Goal: Task Accomplishment & Management: Complete application form

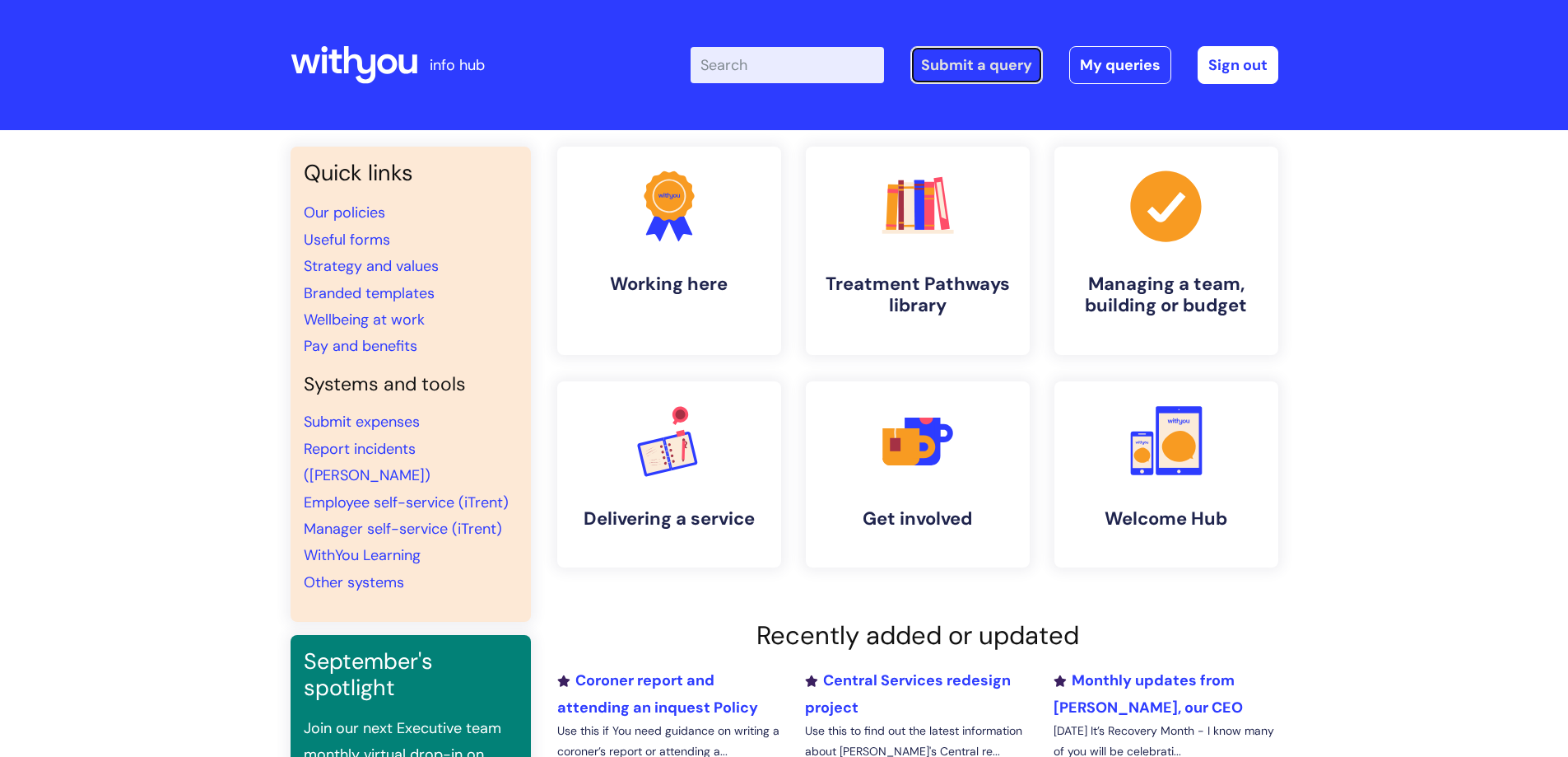
click at [965, 63] on link "Submit a query" at bounding box center [976, 65] width 132 height 38
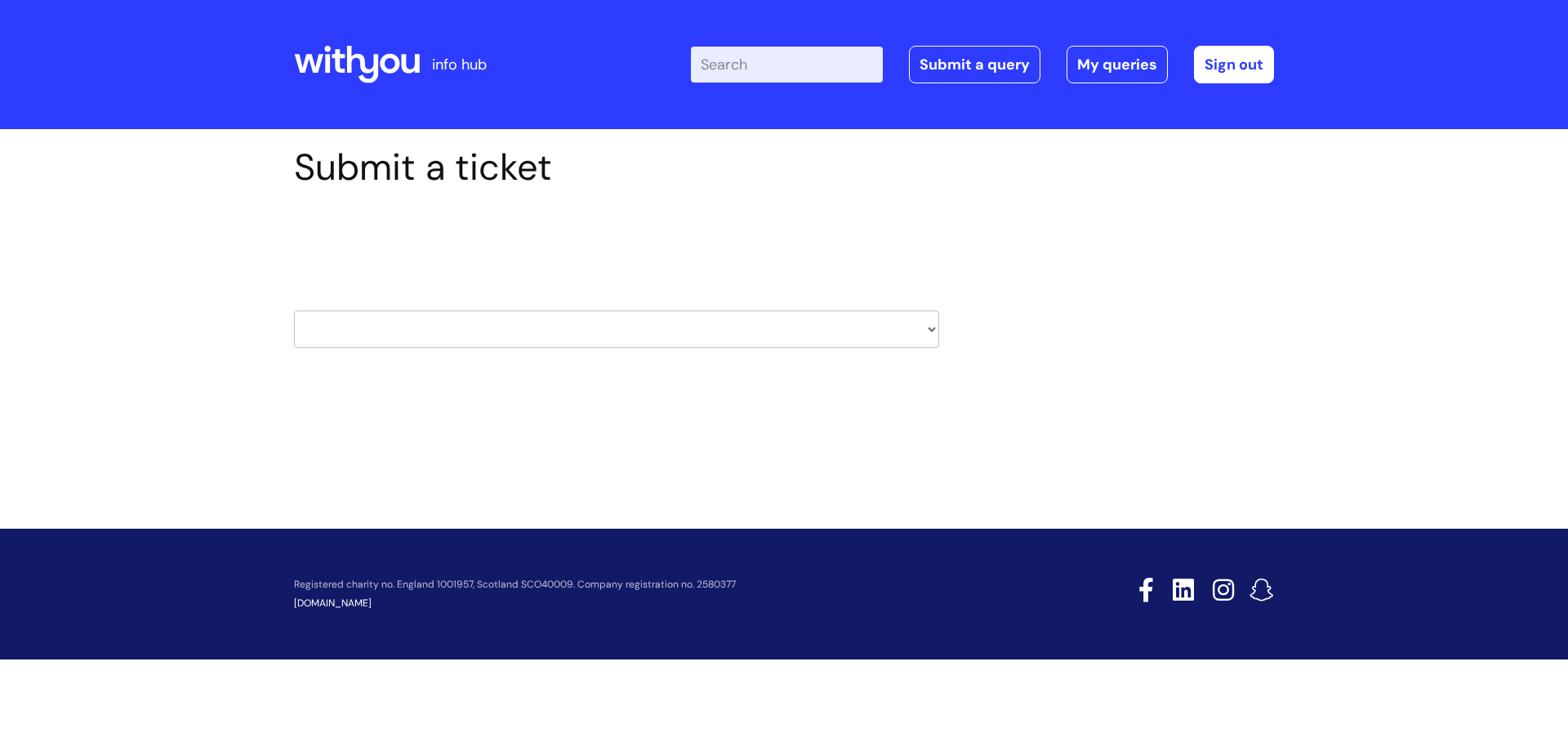
click at [928, 328] on select "HR / People IT and Support Clinical Drug Alerts Finance Accounts Data Support T…" at bounding box center [616, 329] width 645 height 38
select select "hr_/_people"
click at [294, 310] on select "HR / People IT and Support Clinical Drug Alerts Finance Accounts Data Support T…" at bounding box center [616, 329] width 645 height 38
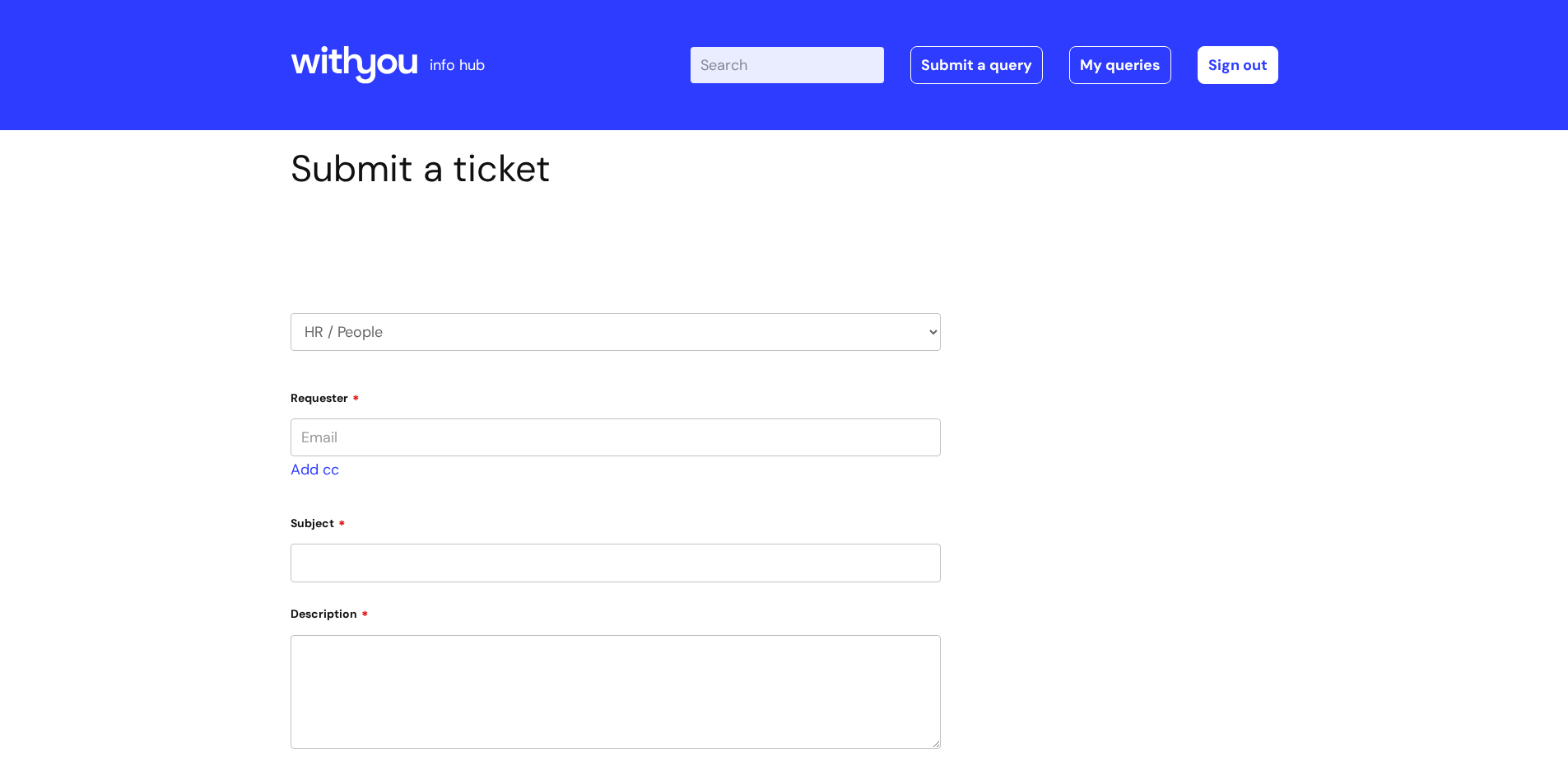
type input "sam.evans@wearewithyou.org.uk"
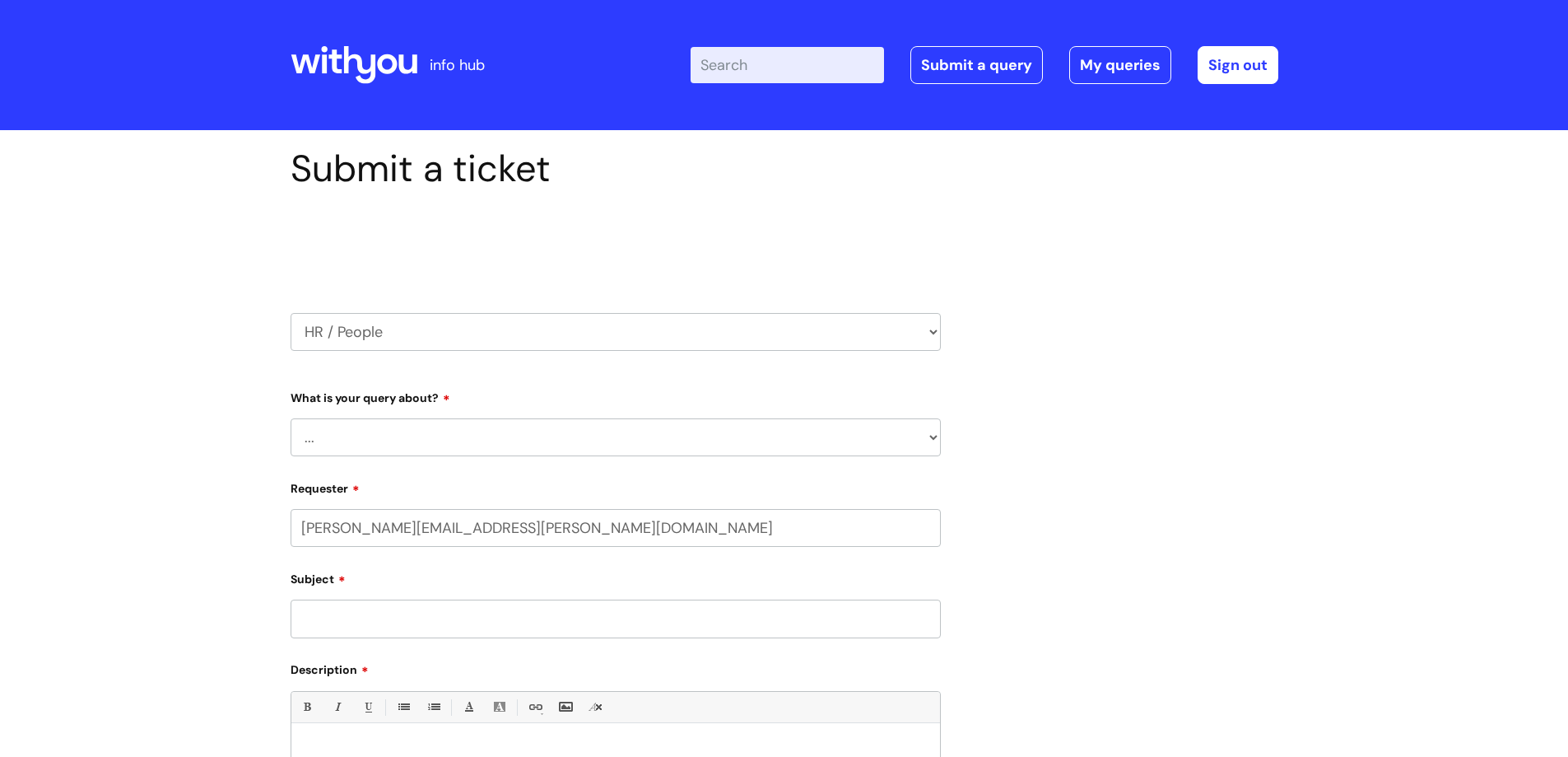
select select "80004157222"
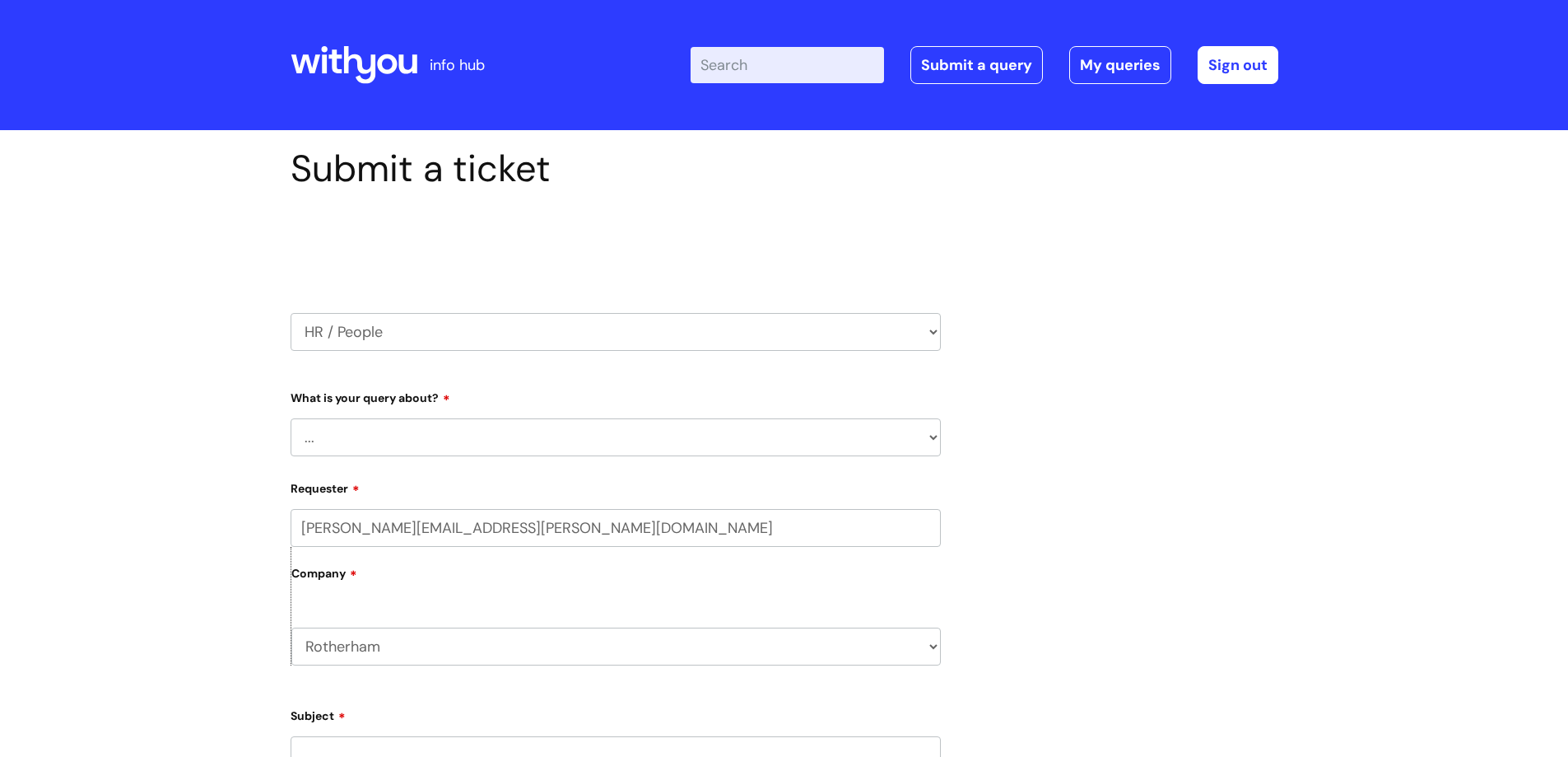
click at [409, 436] on select "... Absence Query Holiday Query Employee change request General HR Query iTrent…" at bounding box center [615, 437] width 650 height 38
select select "Employee change request"
click at [290, 418] on select "... Absence Query Holiday Query Employee change request General HR Query iTrent…" at bounding box center [615, 437] width 650 height 38
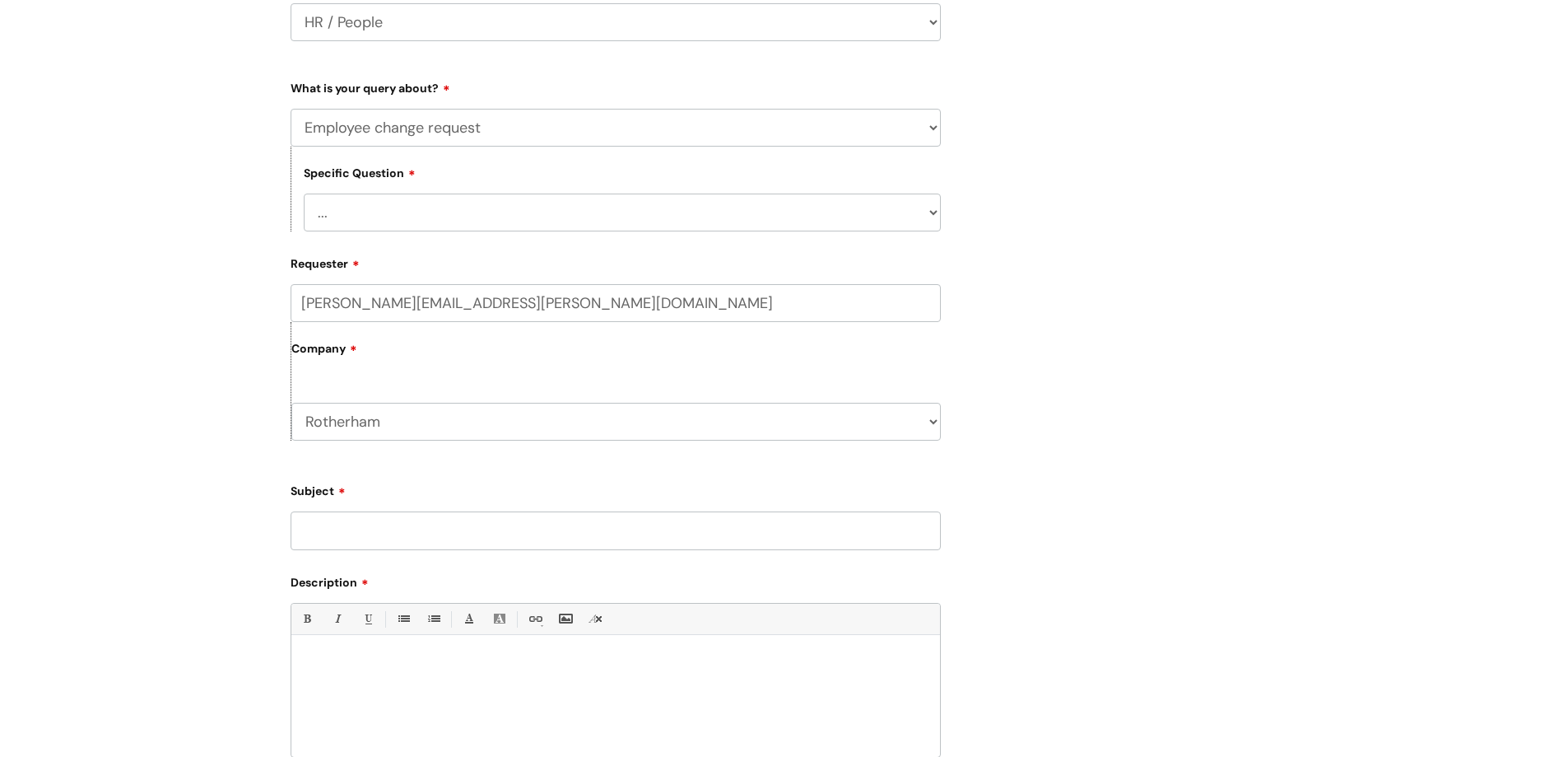
scroll to position [329, 0]
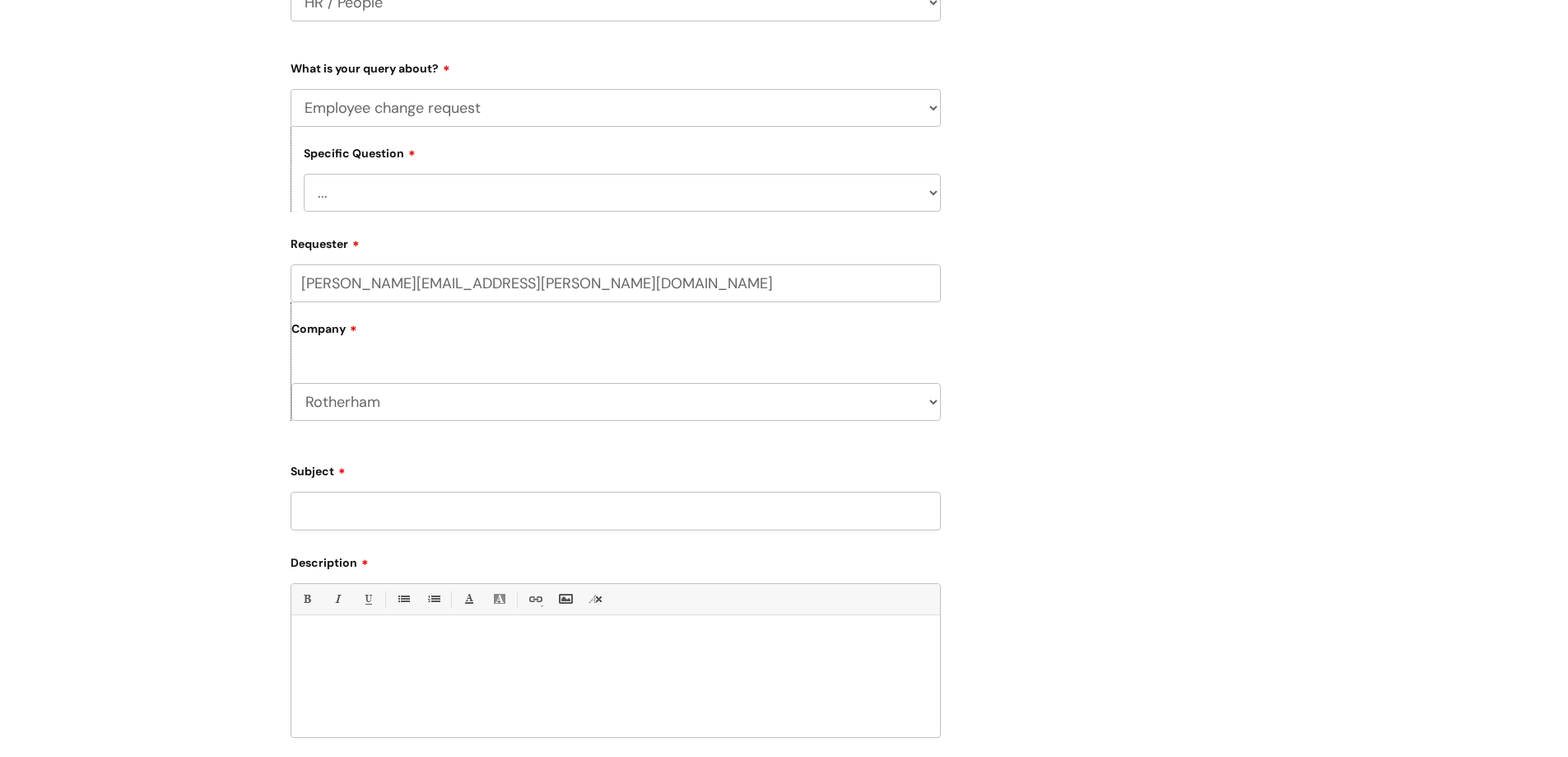
click at [380, 519] on input "Subject" at bounding box center [615, 510] width 650 height 38
type input "Flexible working"
click at [338, 645] on p at bounding box center [615, 643] width 623 height 15
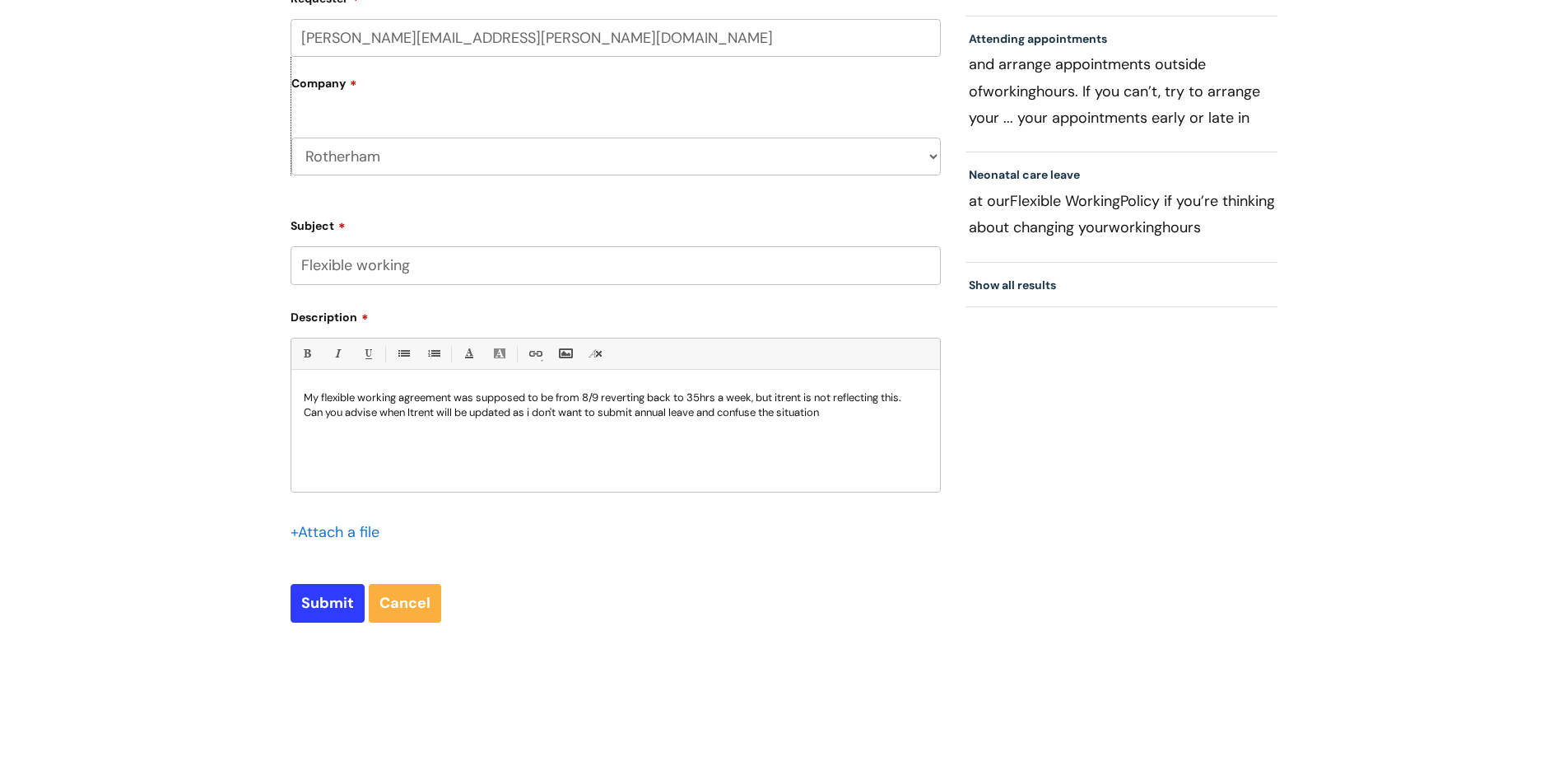
scroll to position [577, 0]
click at [330, 603] on input "Submit" at bounding box center [327, 601] width 74 height 38
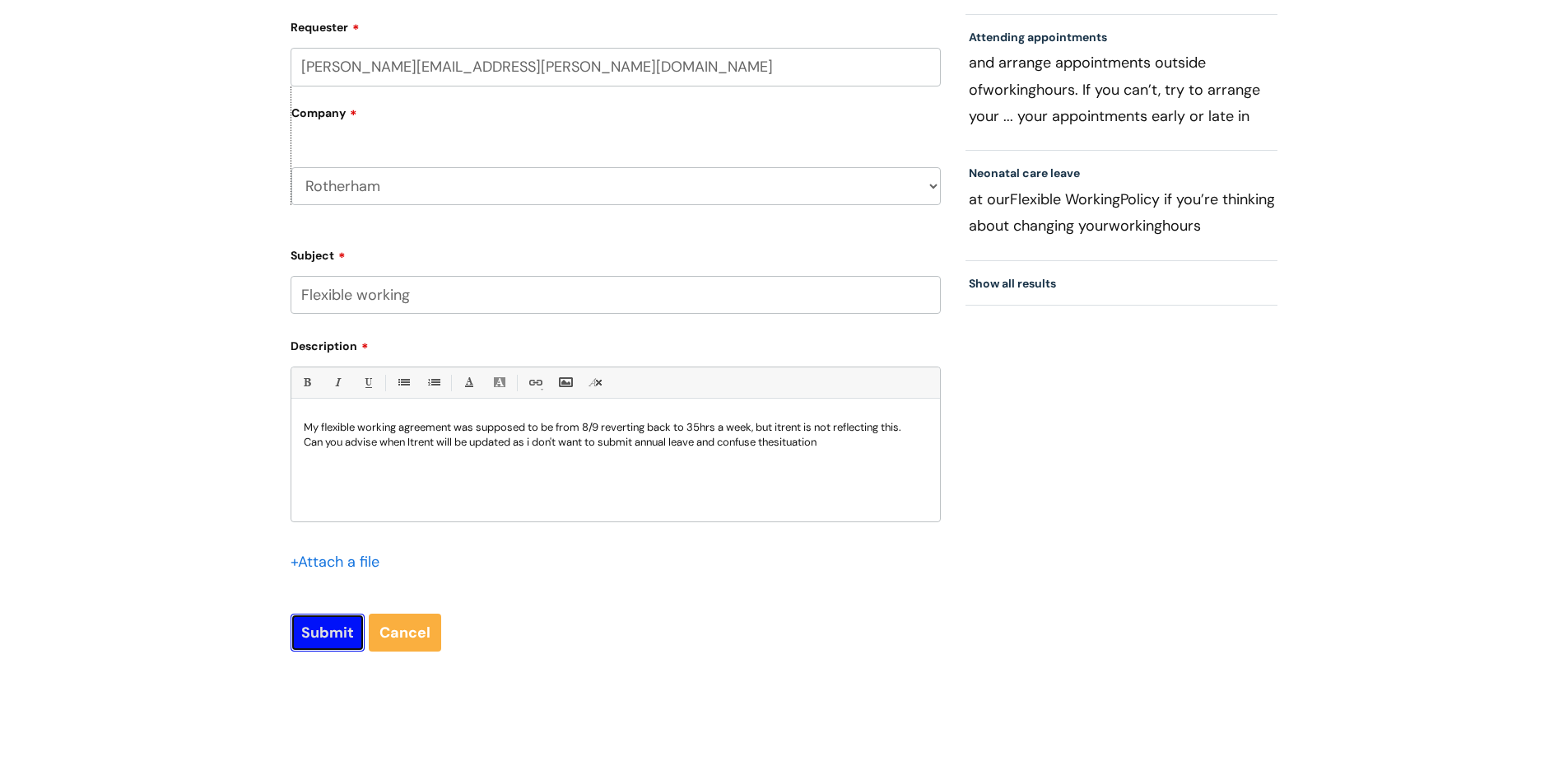
scroll to position [607, 0]
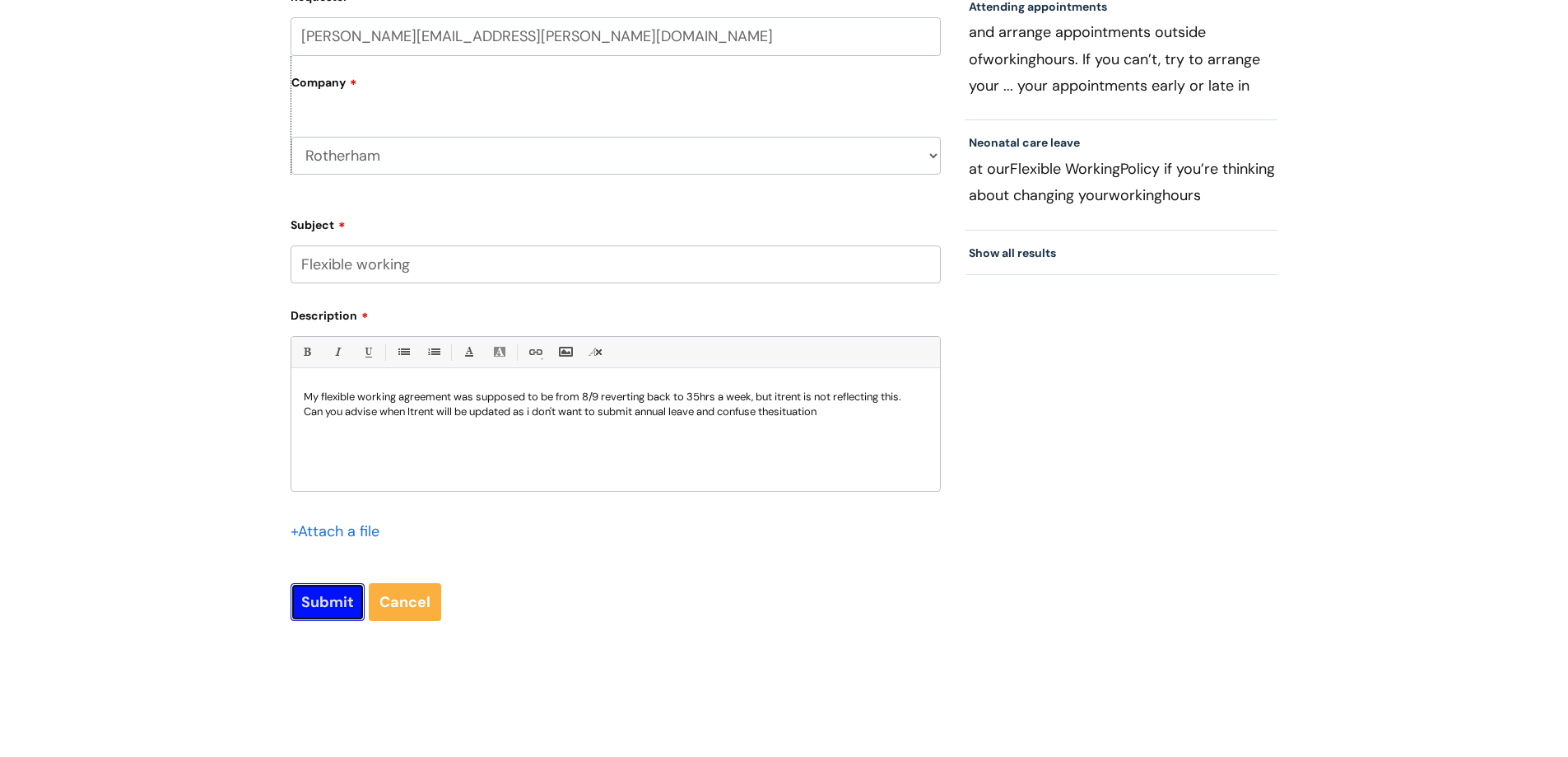
click at [317, 600] on input "Submit" at bounding box center [327, 602] width 74 height 38
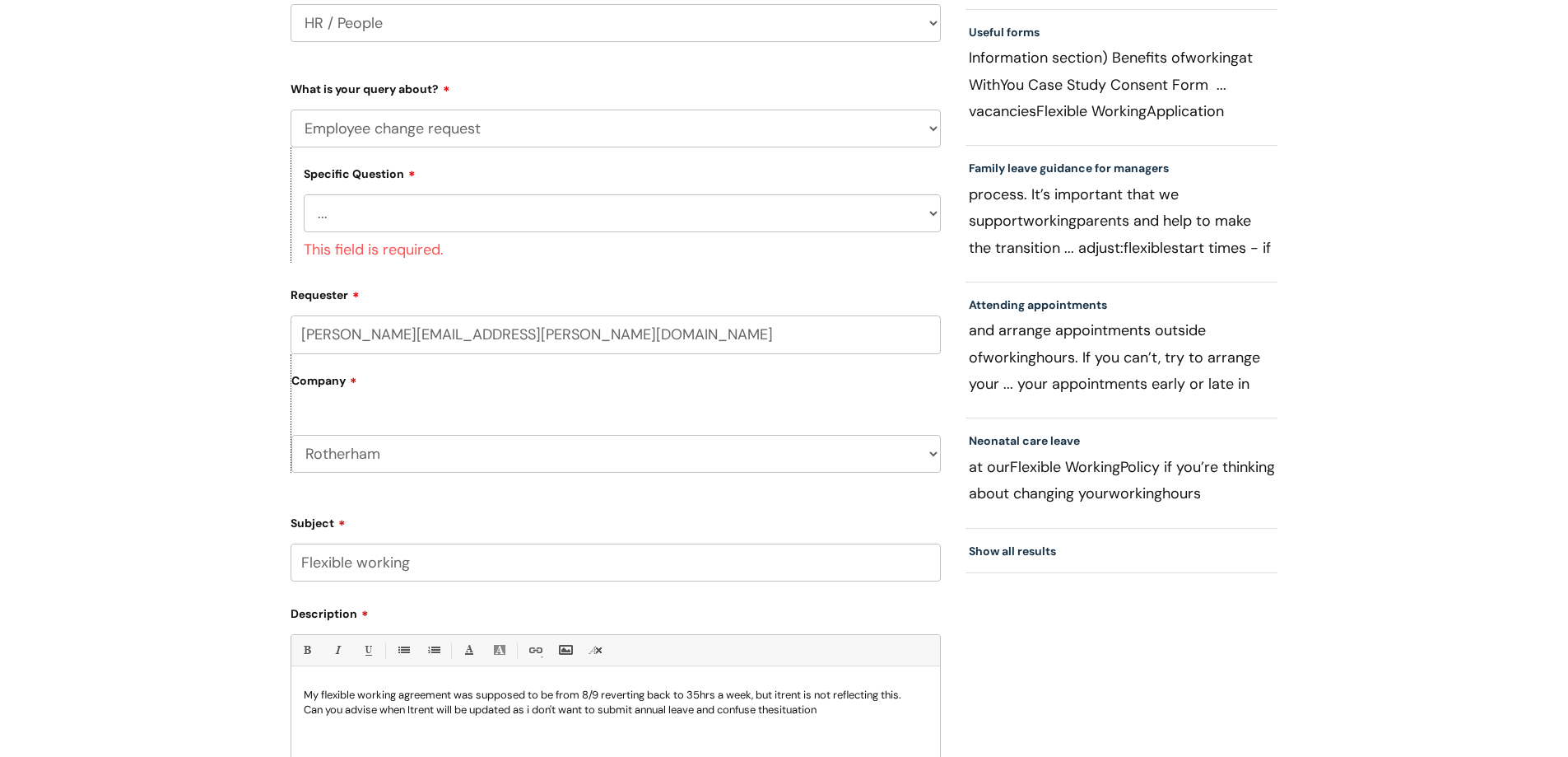
scroll to position [278, 0]
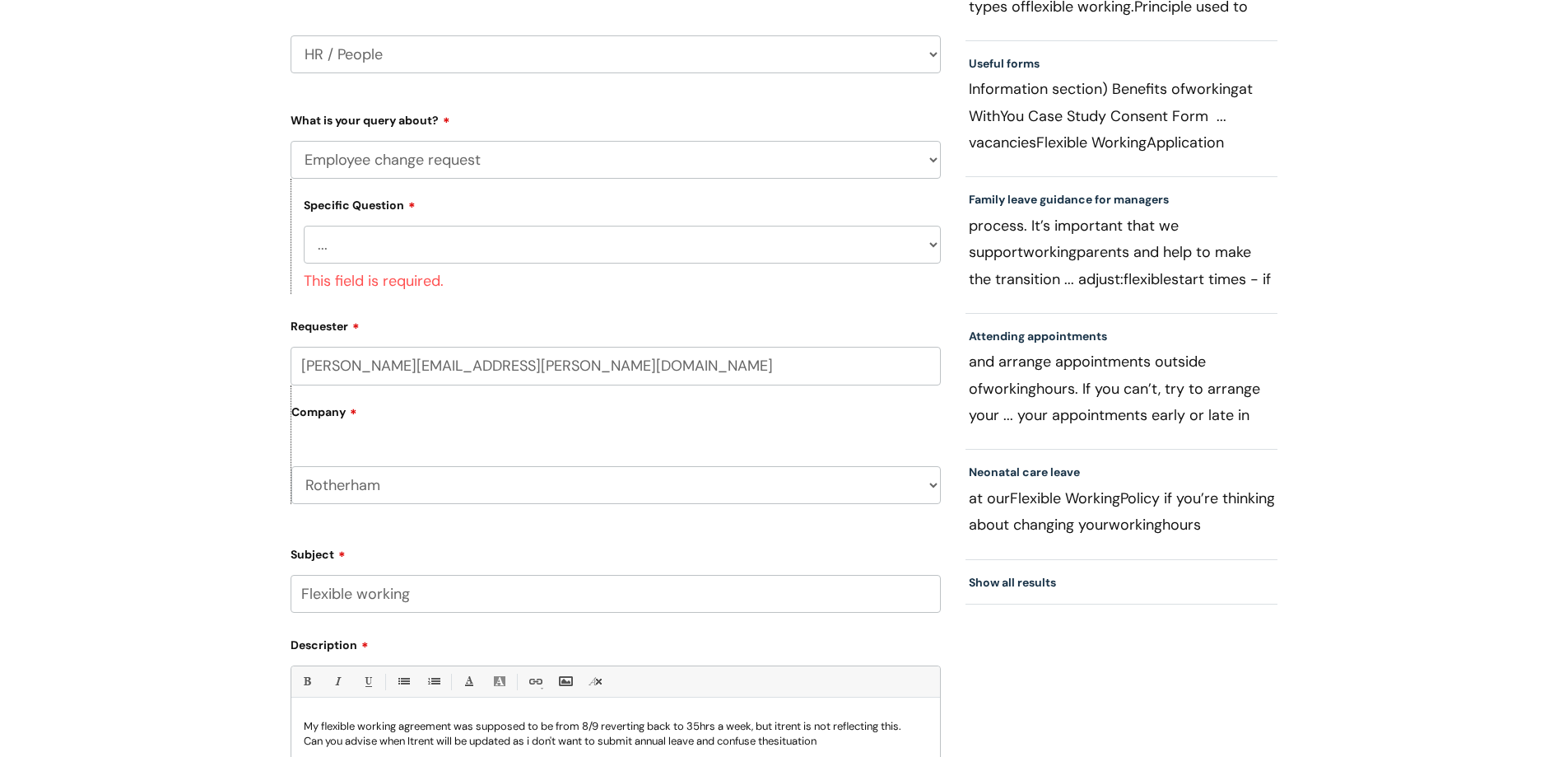
click at [403, 253] on select "... General employee change query Chasing update on employee change form progre…" at bounding box center [622, 244] width 637 height 38
select select "Chasing update on employee change form progress"
click at [303, 226] on select "... General employee change query Chasing update on employee change form progre…" at bounding box center [622, 244] width 637 height 38
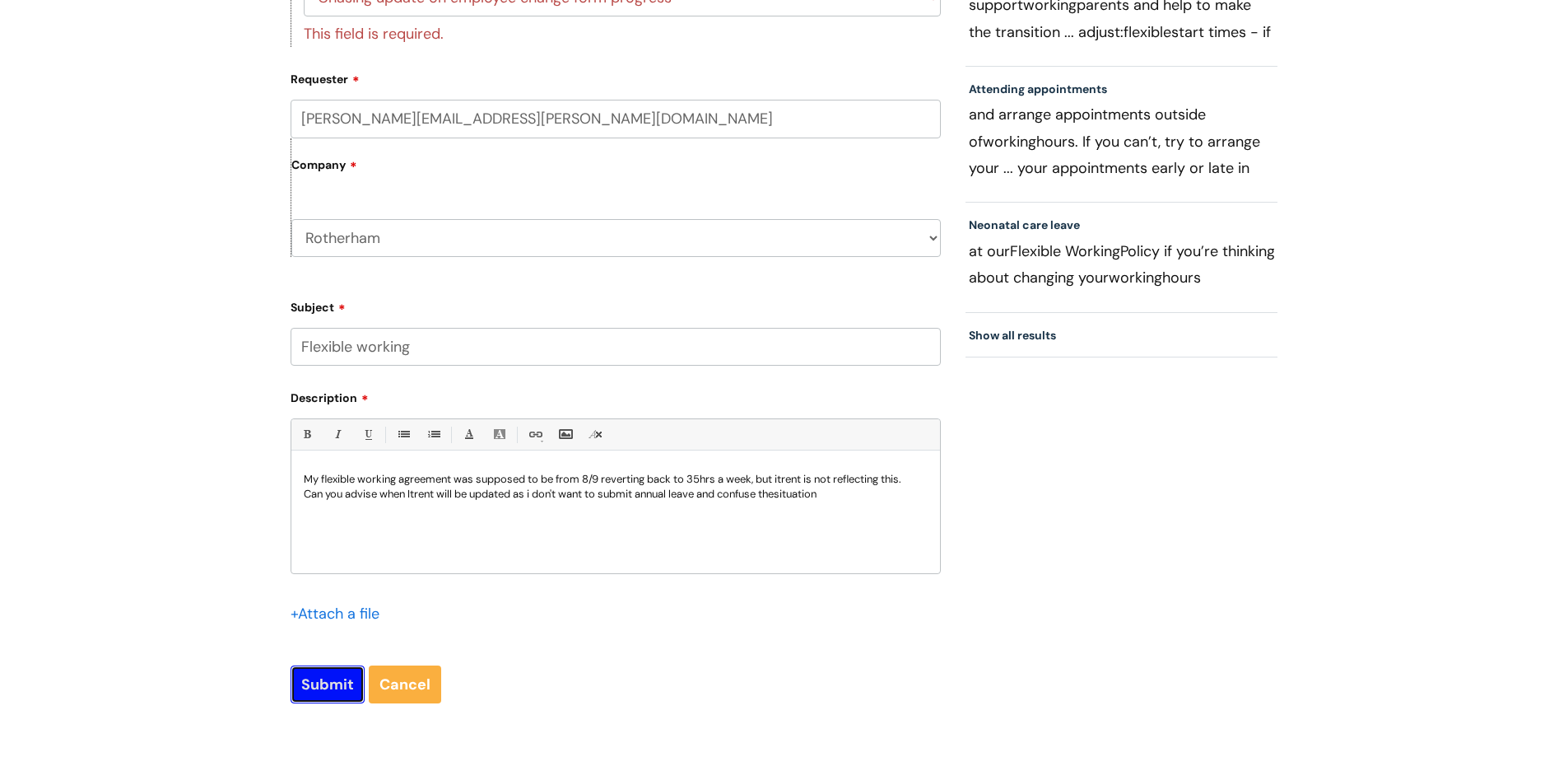
scroll to position [537, 0]
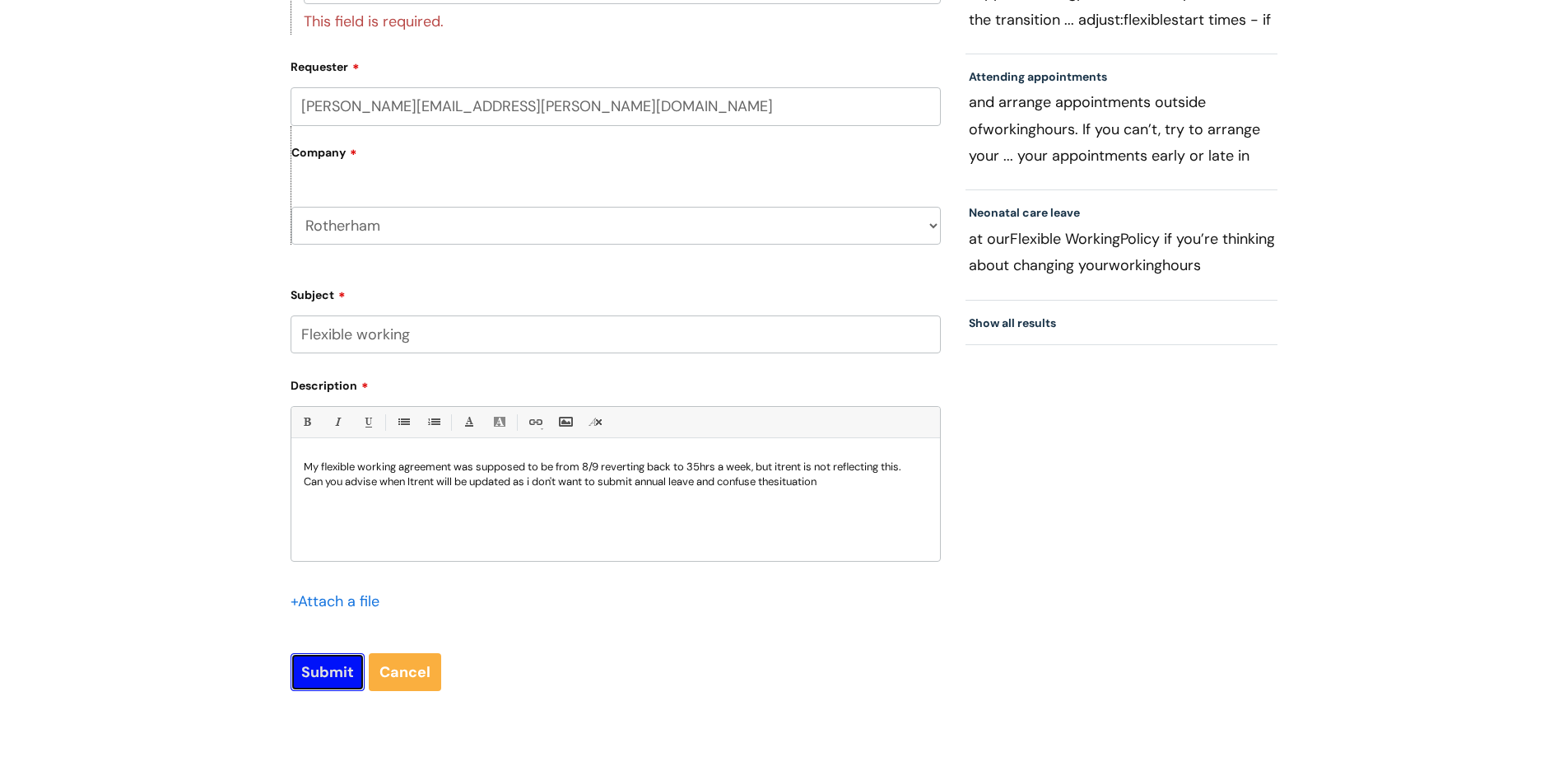
click at [315, 688] on div "Submit a ticket Select issue type HR / People IT and Support Clinical Drug Aler…" at bounding box center [784, 190] width 1568 height 1193
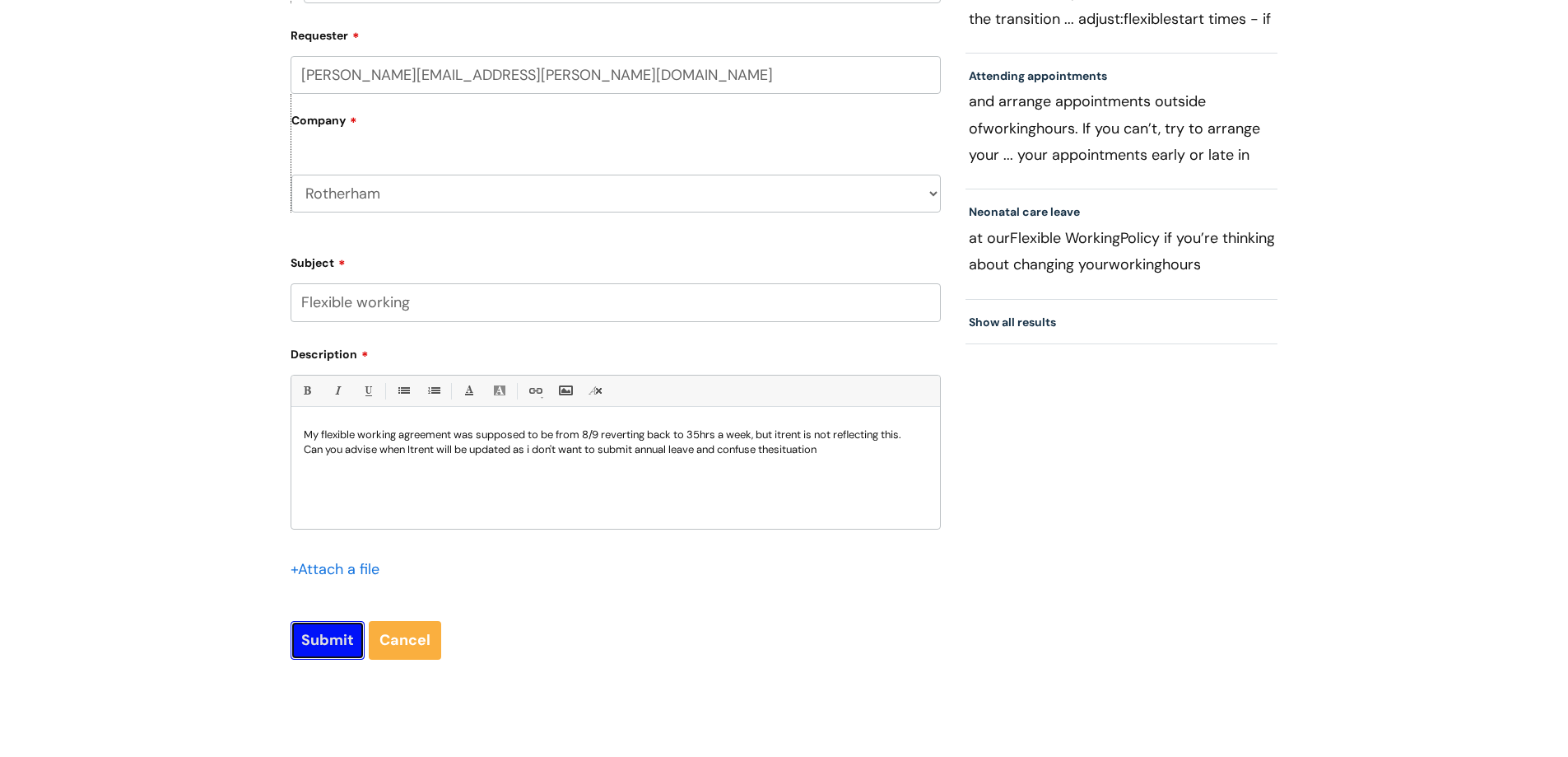
scroll to position [619, 0]
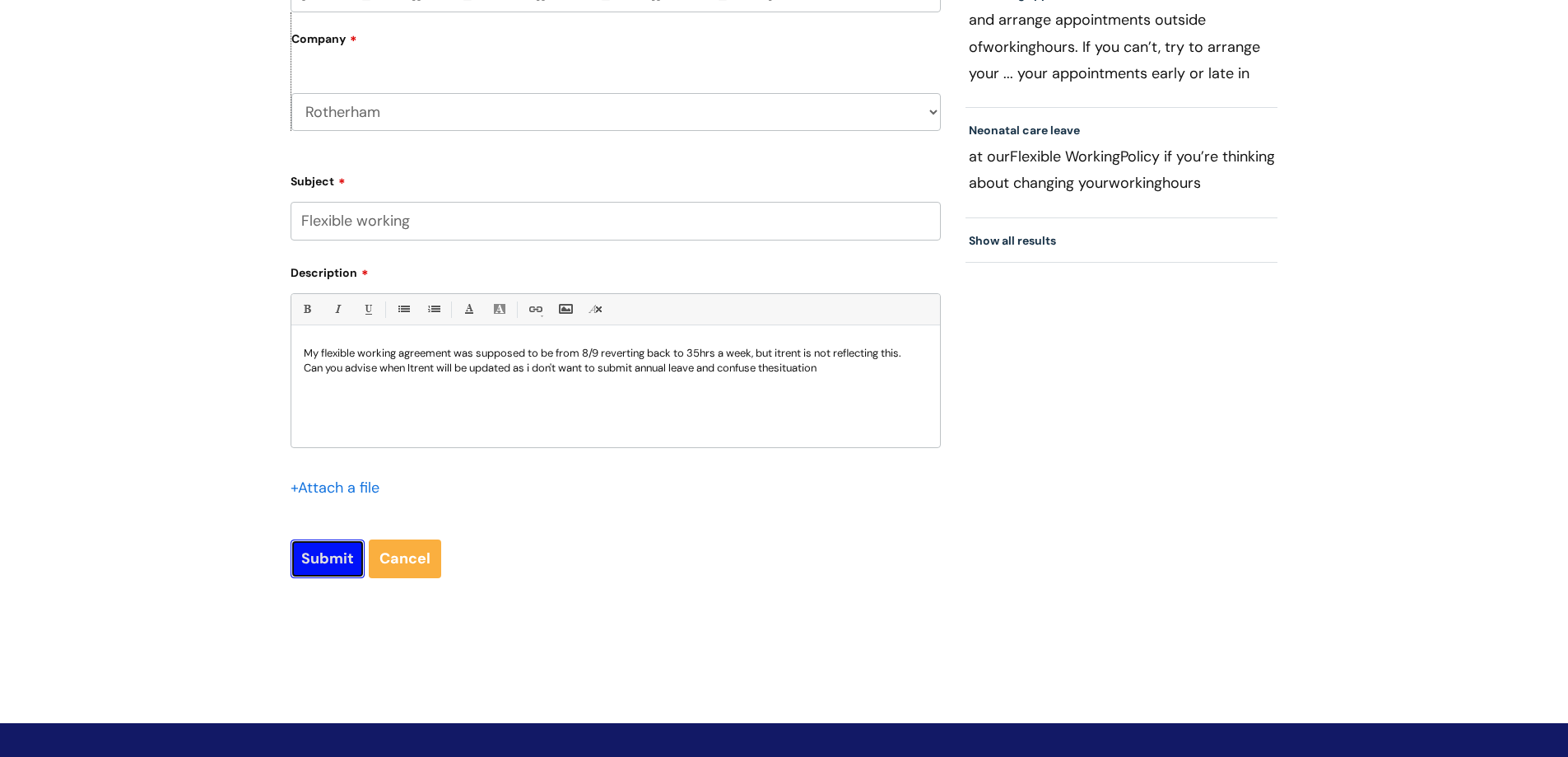
click at [332, 557] on input "Submit" at bounding box center [327, 558] width 74 height 38
type input "Please Wait..."
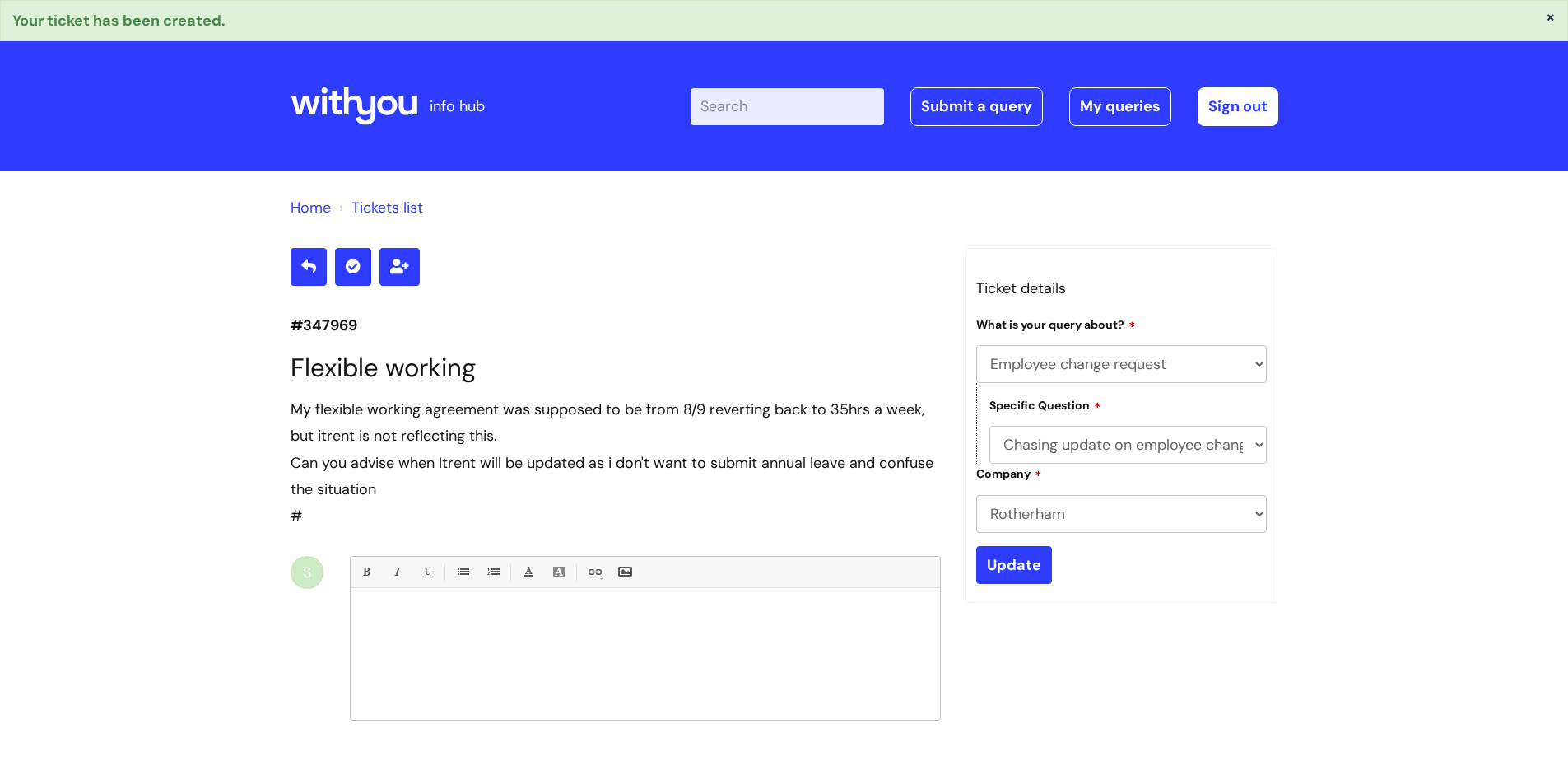
select select "Employee change request"
select select "Chasing update on employee change form progress"
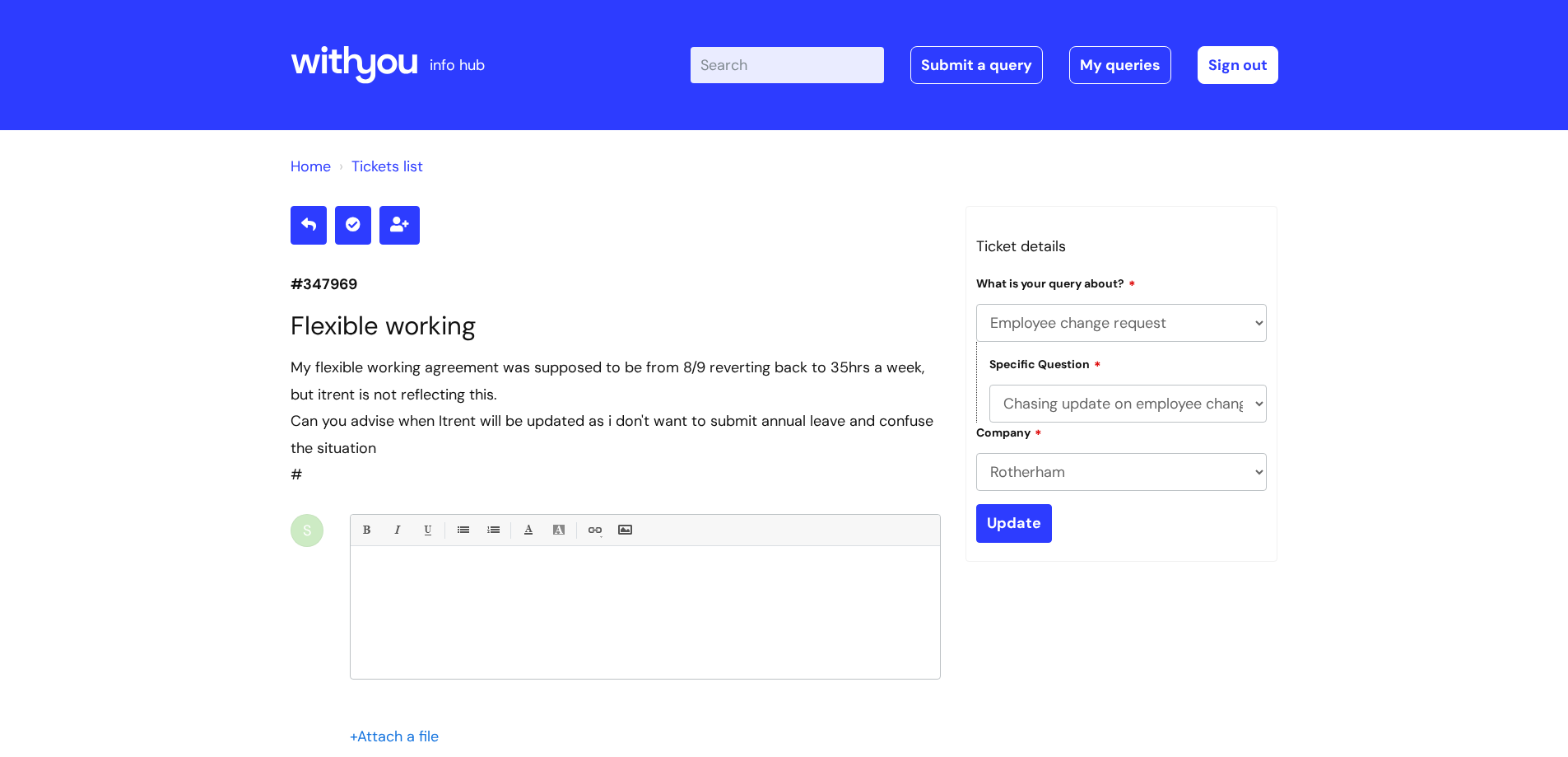
select select "Employee change request"
select select "Chasing update on employee change form progress"
